Goal: Transaction & Acquisition: Book appointment/travel/reservation

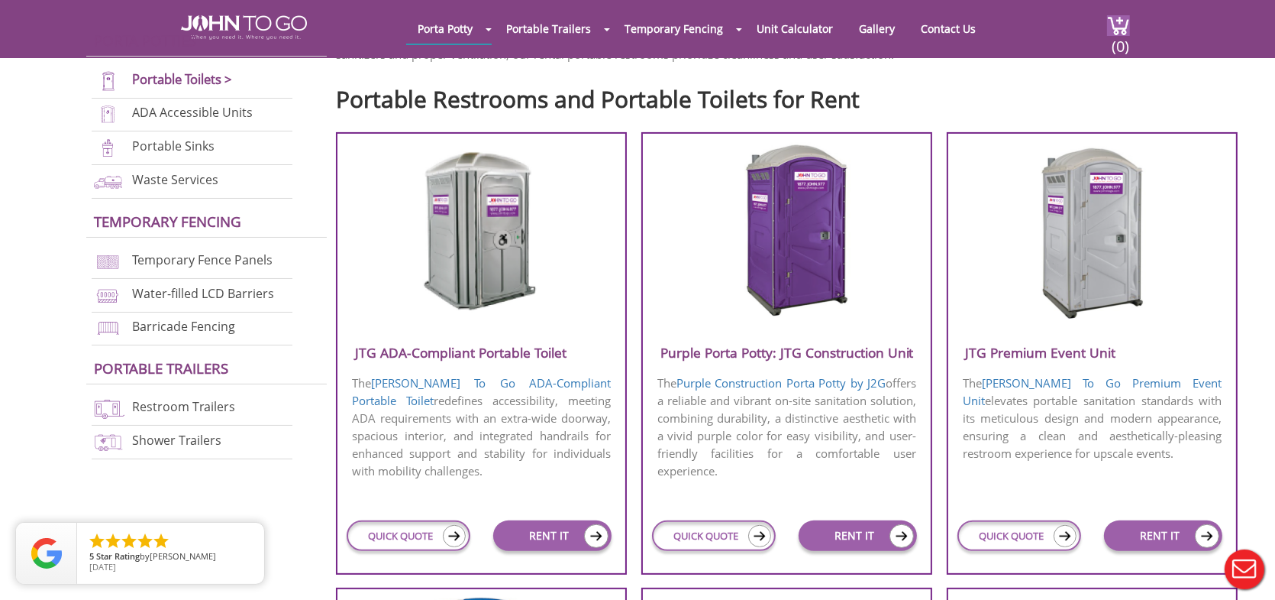
scroll to position [535, 0]
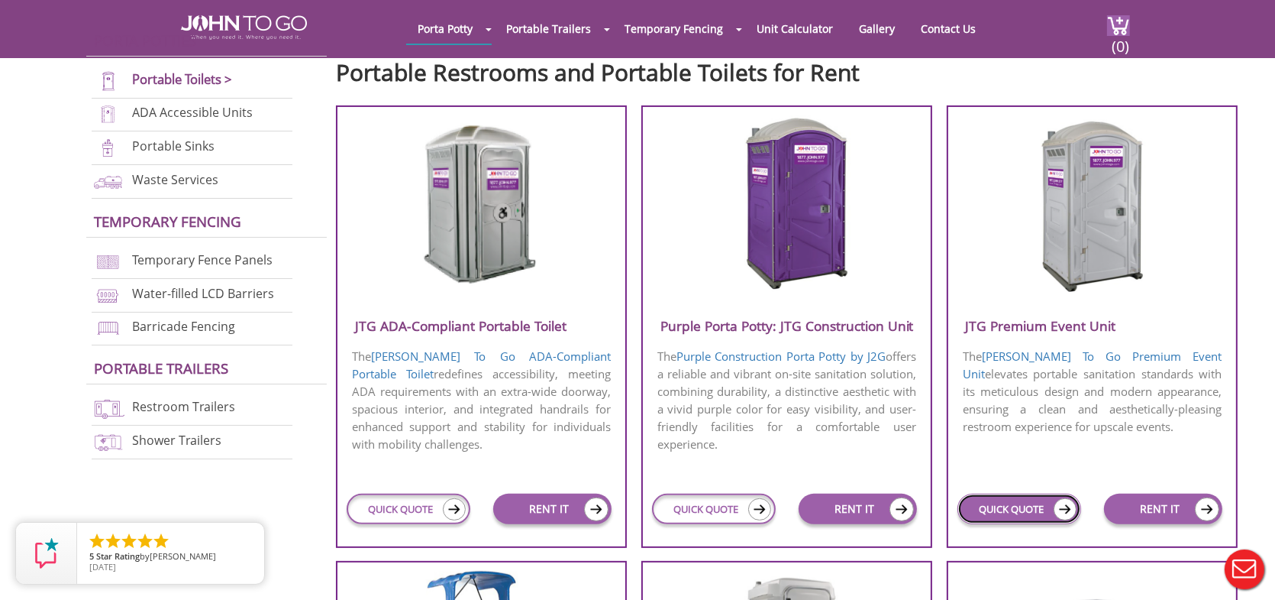
click at [1002, 515] on link "QUICK QUOTE" at bounding box center [1019, 508] width 123 height 31
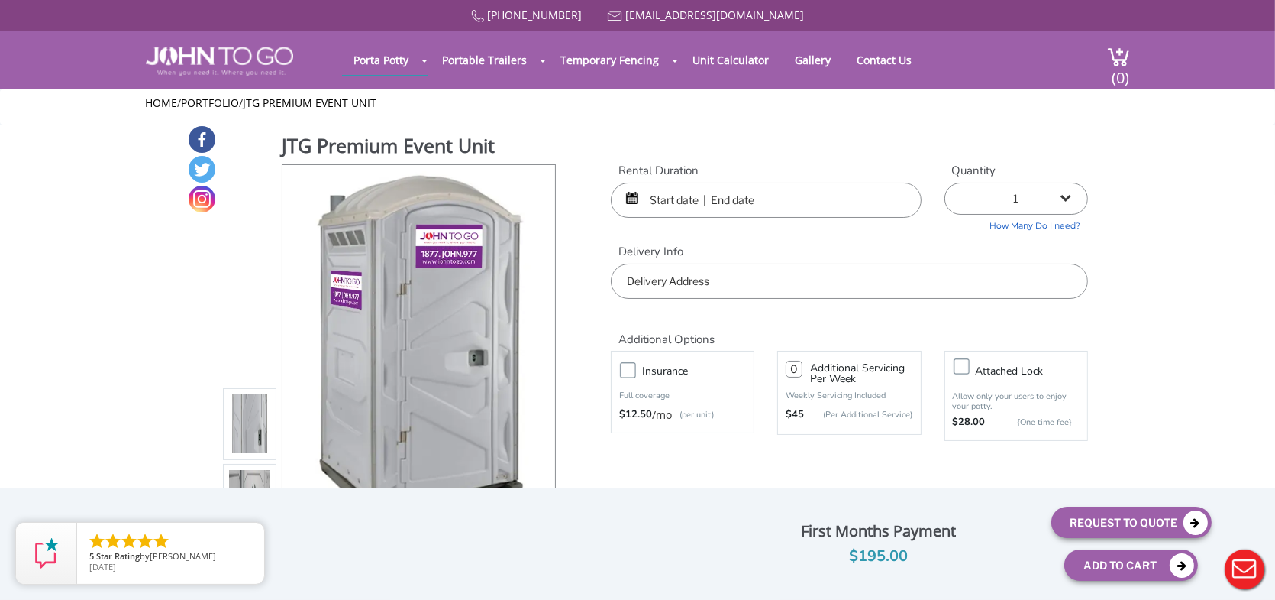
scroll to position [382, 0]
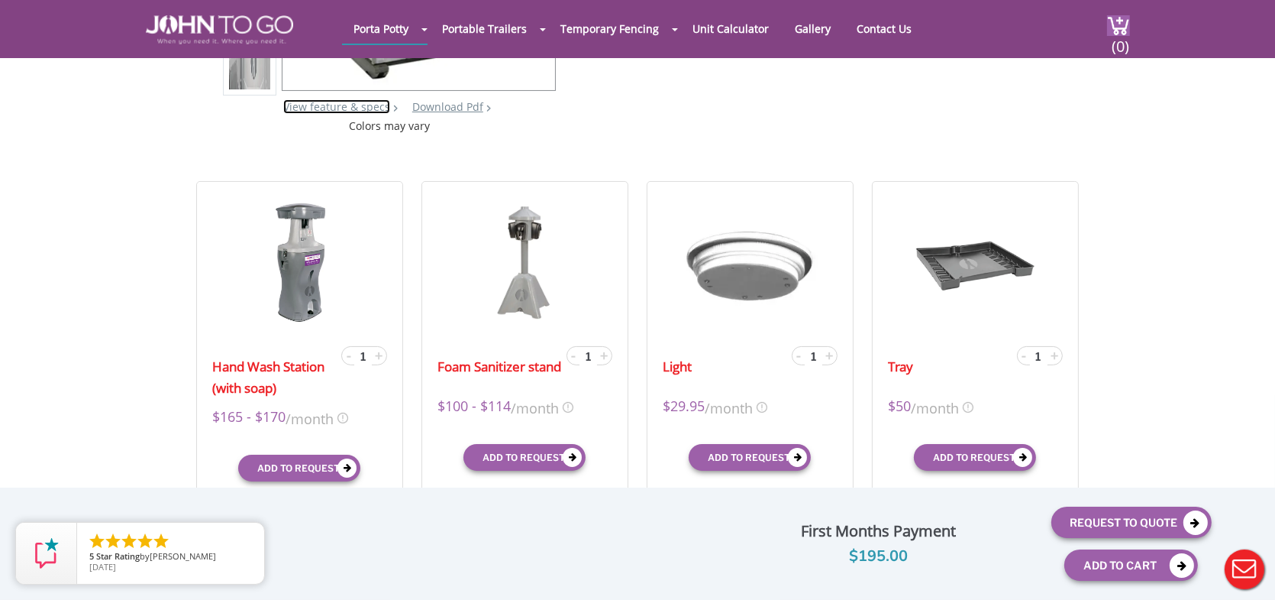
click at [328, 107] on link "View feature & specs" at bounding box center [336, 106] width 107 height 15
